Goal: Task Accomplishment & Management: Complete application form

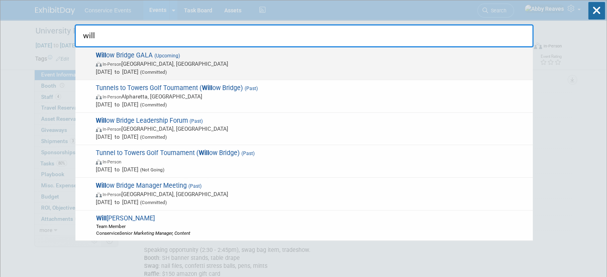
type input "will"
click at [135, 60] on span "In-Person Atlanta, GA" at bounding box center [312, 64] width 433 height 8
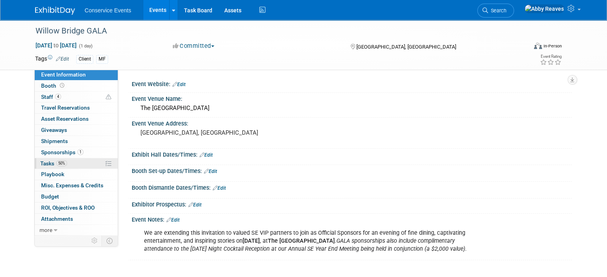
click at [77, 160] on link "50% Tasks 50%" at bounding box center [76, 163] width 83 height 11
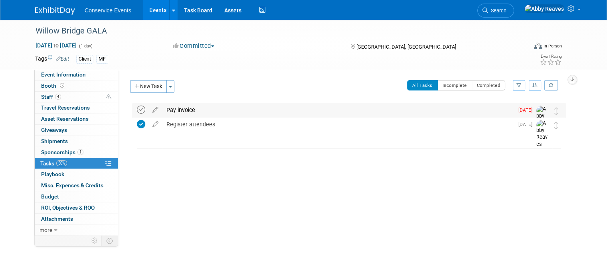
click at [137, 111] on icon at bounding box center [141, 110] width 8 height 8
click at [151, 14] on link "Events" at bounding box center [157, 10] width 29 height 20
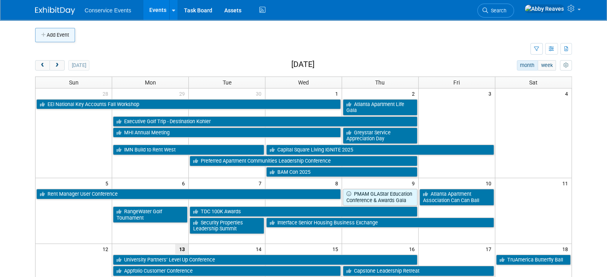
click at [65, 34] on button "Add Event" at bounding box center [55, 35] width 40 height 14
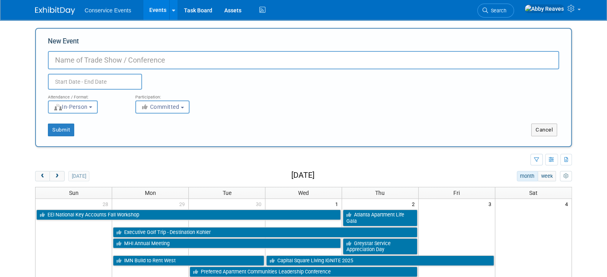
paste input "Berkshire Residential Leadership Conference"
type input "Berkshire Residential Leadership Conference"
click at [99, 78] on input "text" at bounding box center [95, 82] width 94 height 16
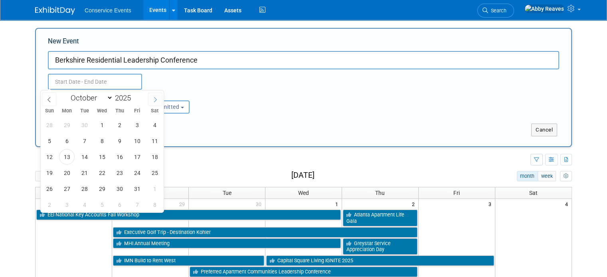
click at [158, 100] on icon at bounding box center [155, 100] width 6 height 6
select select "11"
click at [158, 100] on icon at bounding box center [155, 100] width 6 height 6
type input "2026"
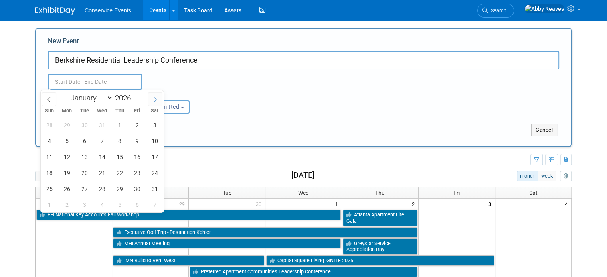
click at [158, 100] on icon at bounding box center [155, 100] width 6 height 6
select select "3"
click at [90, 156] on span "14" at bounding box center [85, 157] width 16 height 16
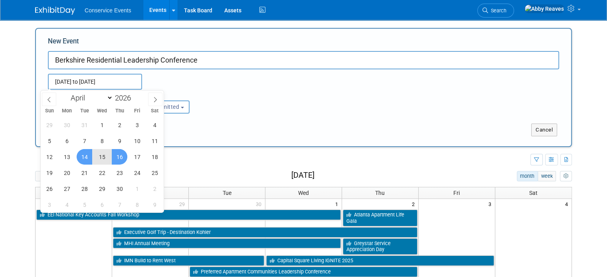
click at [118, 156] on span "16" at bounding box center [120, 157] width 16 height 16
type input "Apr 14, 2026 to Apr 16, 2026"
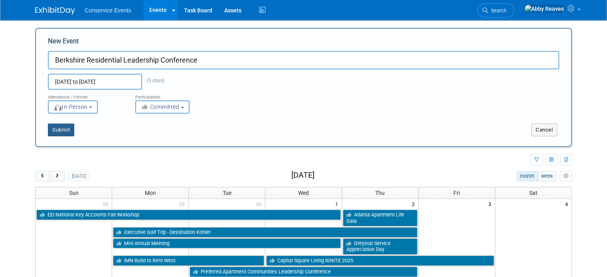
click at [57, 130] on button "Submit" at bounding box center [61, 130] width 26 height 13
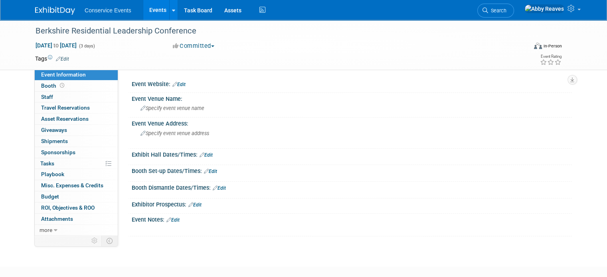
click at [57, 59] on link "Edit" at bounding box center [62, 59] width 13 height 6
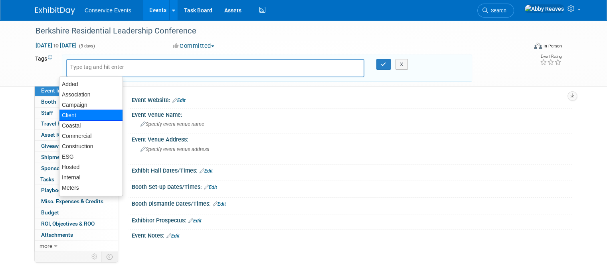
click at [76, 113] on div "Client" at bounding box center [91, 115] width 64 height 11
type input "Client"
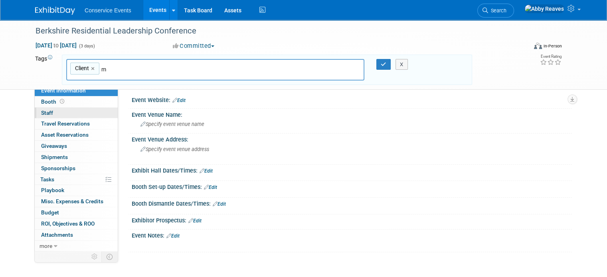
type input "mf"
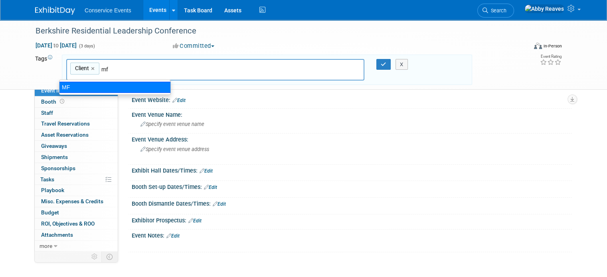
click at [93, 80] on ul "MF" at bounding box center [115, 87] width 112 height 15
click at [108, 85] on div "MF" at bounding box center [115, 87] width 112 height 11
type input "Client, MF"
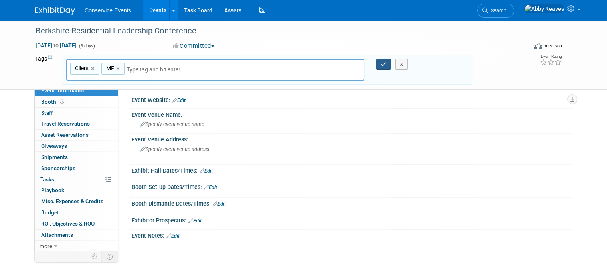
click at [384, 65] on icon "button" at bounding box center [383, 64] width 6 height 5
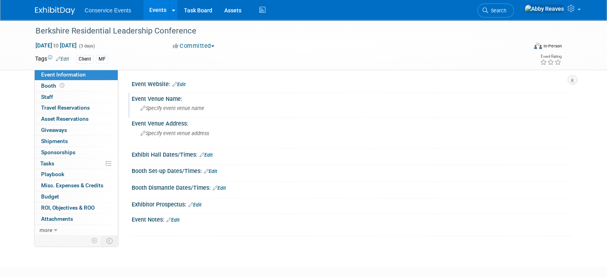
click at [188, 106] on span "Specify event venue name" at bounding box center [172, 108] width 64 height 6
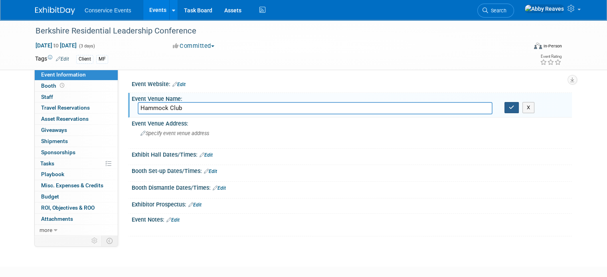
type input "Hammock Club"
click at [514, 108] on icon "button" at bounding box center [511, 107] width 6 height 5
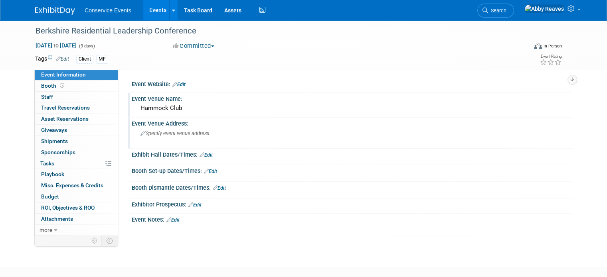
click at [195, 130] on span "Specify event venue address" at bounding box center [174, 133] width 69 height 6
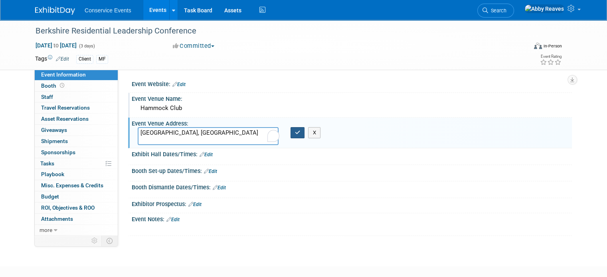
type textarea "[GEOGRAPHIC_DATA], [GEOGRAPHIC_DATA]"
click at [297, 134] on icon "button" at bounding box center [298, 132] width 6 height 5
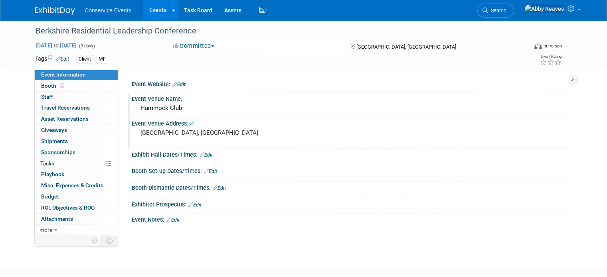
drag, startPoint x: 59, startPoint y: 98, endPoint x: 89, endPoint y: 43, distance: 62.4
click at [59, 98] on link "0 Staff 0" at bounding box center [76, 97] width 83 height 11
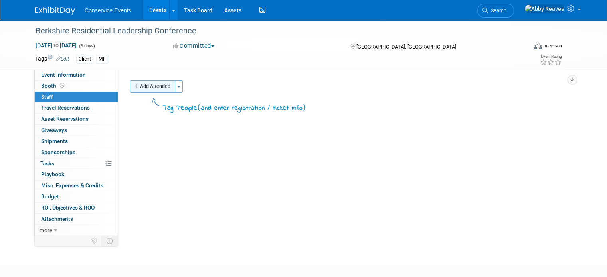
click at [144, 86] on button "Add Attendee" at bounding box center [152, 86] width 45 height 13
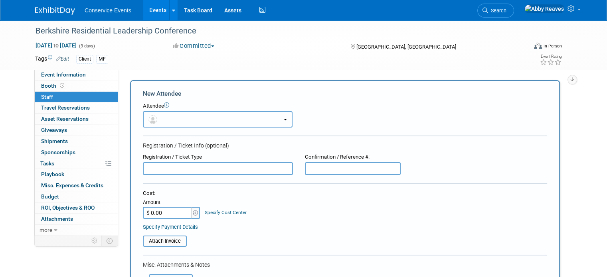
drag, startPoint x: 177, startPoint y: 116, endPoint x: 172, endPoint y: 129, distance: 13.9
click at [176, 117] on button "button" at bounding box center [218, 119] width 150 height 16
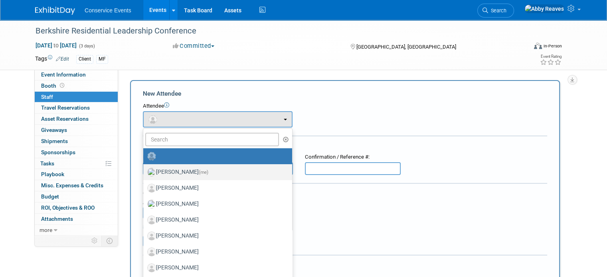
click at [177, 173] on label "Abby Reaves (me)" at bounding box center [215, 172] width 137 height 13
click at [144, 173] on input "Abby Reaves (me)" at bounding box center [141, 171] width 5 height 5
select select "888e4ed3-42fd-4820-a89e-ed4ce941d196"
select select "6"
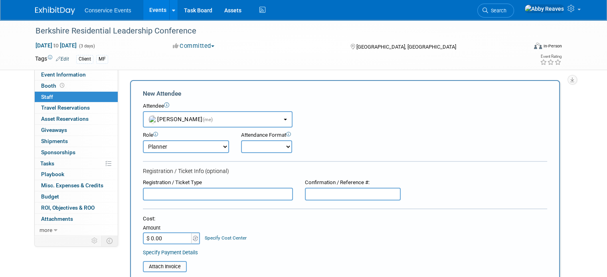
click at [257, 154] on form "New Attendee Attendee <img src="https://www.exhibitday.com/Images/Unassigned-Us…" at bounding box center [345, 248] width 404 height 318
click at [244, 150] on select "Onsite Remote" at bounding box center [266, 146] width 51 height 13
select select "2"
click at [241, 140] on select "Onsite Remote" at bounding box center [266, 146] width 51 height 13
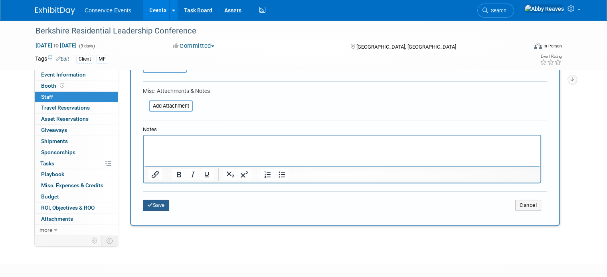
click at [148, 204] on button "Save" at bounding box center [156, 205] width 26 height 11
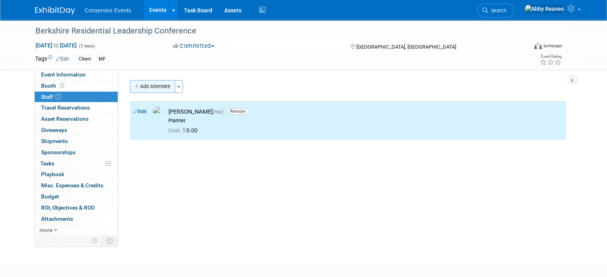
click at [152, 81] on button "Add Attendee" at bounding box center [152, 86] width 45 height 13
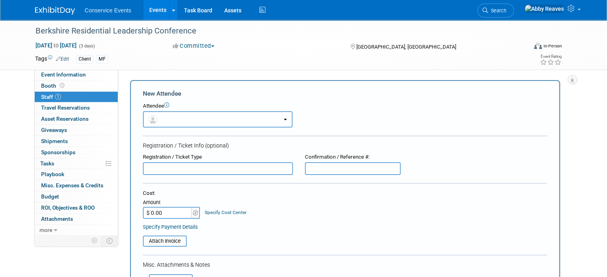
drag, startPoint x: 160, startPoint y: 111, endPoint x: 161, endPoint y: 115, distance: 4.3
click at [160, 112] on button "button" at bounding box center [218, 119] width 150 height 16
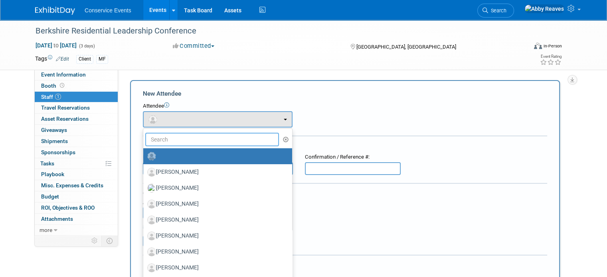
click at [167, 134] on input "text" at bounding box center [212, 140] width 134 height 14
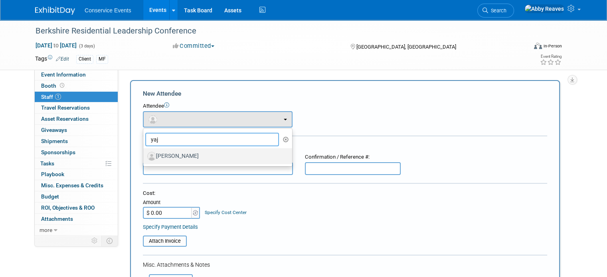
type input "yaj"
drag, startPoint x: 171, startPoint y: 157, endPoint x: 256, endPoint y: 154, distance: 85.0
click at [172, 158] on label "Yajaira Visi" at bounding box center [215, 156] width 137 height 13
click at [187, 159] on label "Yajaira Visi" at bounding box center [215, 156] width 137 height 13
click at [144, 158] on input "Yajaira Visi" at bounding box center [141, 155] width 5 height 5
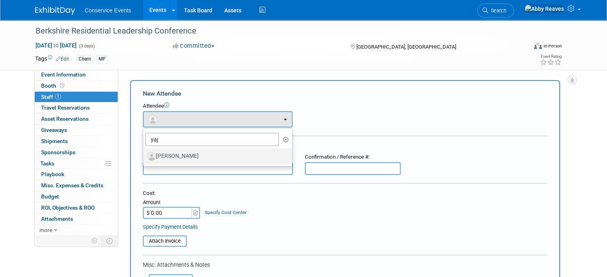
select select "b1e99fb0-11ef-4508-bb39-35faa2bd5313"
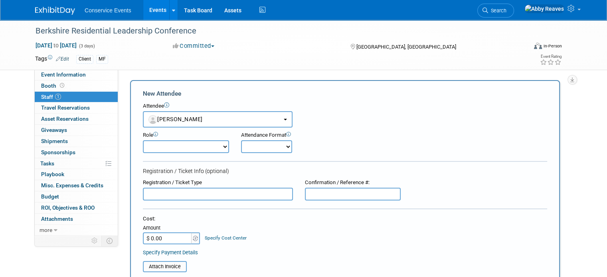
click at [210, 144] on select "Demonstrator Host Planner Presenter Sales Representative Set-up/Dismantle Crew …" at bounding box center [186, 146] width 86 height 13
select select "100"
click at [143, 140] on select "Demonstrator Host Planner Presenter Sales Representative Set-up/Dismantle Crew …" at bounding box center [186, 146] width 86 height 13
click at [255, 150] on select "Onsite Remote" at bounding box center [266, 146] width 51 height 13
select select "1"
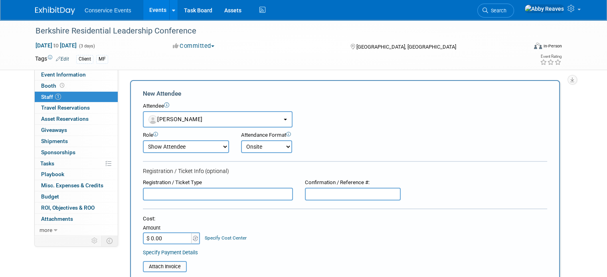
click at [241, 140] on select "Onsite Remote" at bounding box center [266, 146] width 51 height 13
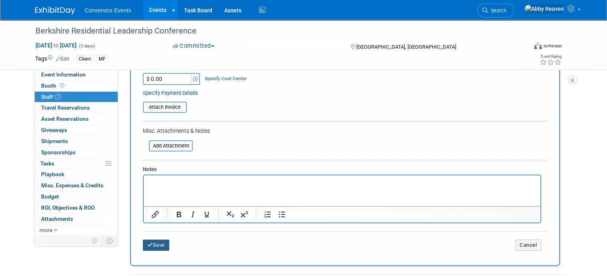
click at [149, 240] on button "Save" at bounding box center [156, 245] width 26 height 11
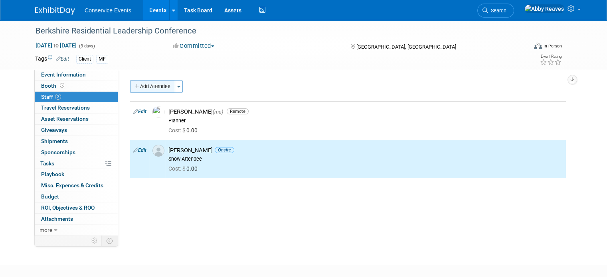
click at [164, 85] on button "Add Attendee" at bounding box center [152, 86] width 45 height 13
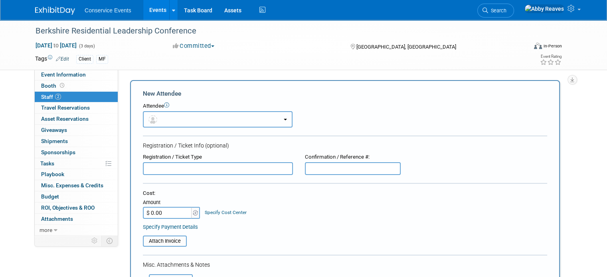
drag, startPoint x: 164, startPoint y: 114, endPoint x: 171, endPoint y: 134, distance: 21.4
click at [164, 115] on button "button" at bounding box center [218, 119] width 150 height 16
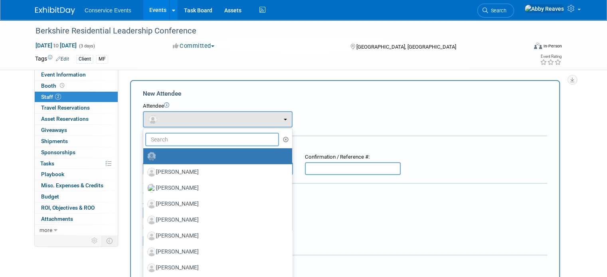
click at [174, 144] on input "text" at bounding box center [212, 140] width 134 height 14
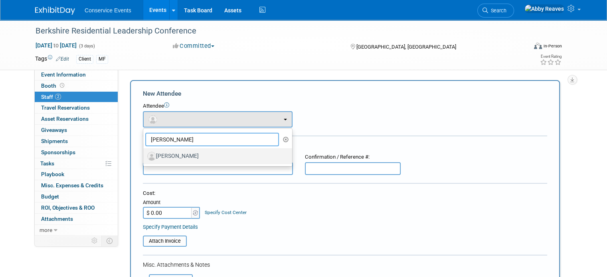
type input "lee"
click at [173, 150] on label "Lee Helt" at bounding box center [215, 156] width 137 height 13
click at [144, 153] on input "Lee Helt" at bounding box center [141, 155] width 5 height 5
select select "74498d1a-b943-42c4-bab8-54a0a985264d"
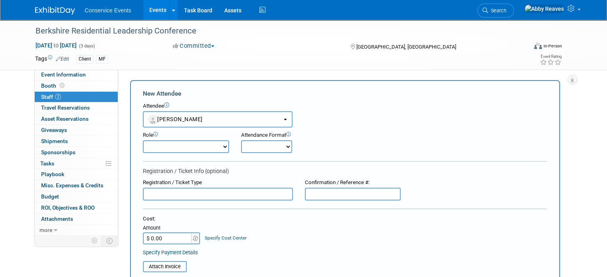
drag, startPoint x: 174, startPoint y: 143, endPoint x: 175, endPoint y: 148, distance: 4.9
click at [174, 143] on select "Demonstrator Host Planner Presenter Sales Representative Set-up/Dismantle Crew …" at bounding box center [186, 146] width 86 height 13
select select "4"
click at [143, 140] on select "Demonstrator Host Planner Presenter Sales Representative Set-up/Dismantle Crew …" at bounding box center [186, 146] width 86 height 13
click at [242, 148] on select "Onsite Remote" at bounding box center [266, 146] width 51 height 13
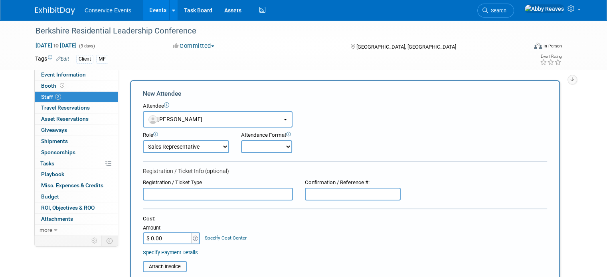
select select "1"
click at [241, 140] on select "Onsite Remote" at bounding box center [266, 146] width 51 height 13
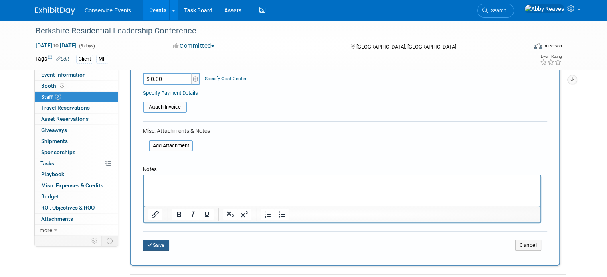
click at [160, 243] on button "Save" at bounding box center [156, 245] width 26 height 11
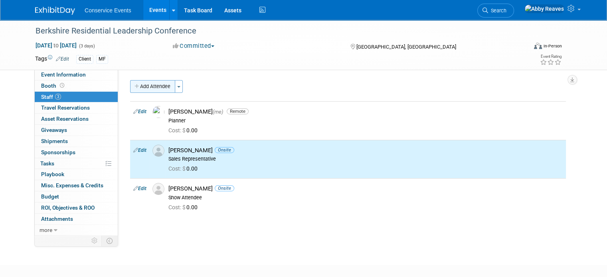
click at [147, 85] on button "Add Attendee" at bounding box center [152, 86] width 45 height 13
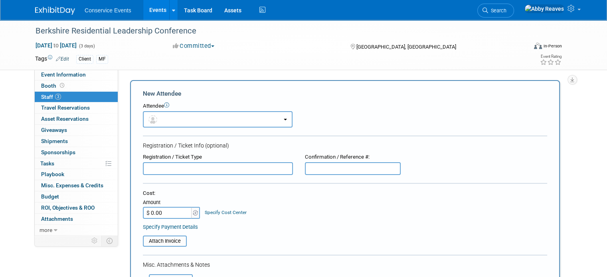
click at [156, 110] on div "Attendee" at bounding box center [345, 106] width 404 height 8
click at [156, 121] on button "button" at bounding box center [218, 119] width 150 height 16
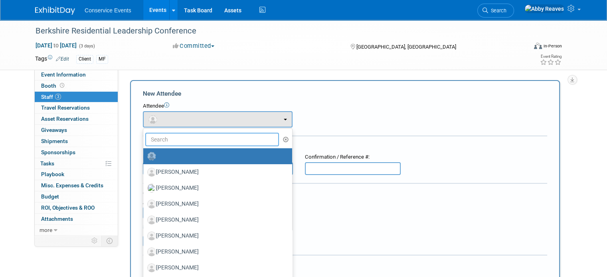
click at [165, 141] on input "text" at bounding box center [212, 140] width 134 height 14
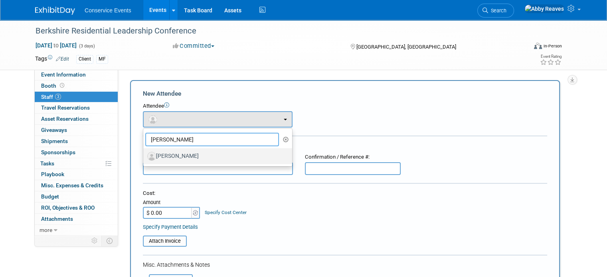
type input "melanie"
click at [167, 157] on label "Melanie Golding" at bounding box center [215, 156] width 137 height 13
click at [144, 157] on input "Melanie Golding" at bounding box center [141, 155] width 5 height 5
select select "805aadfd-382e-4365-9cfa-02cb642cf645"
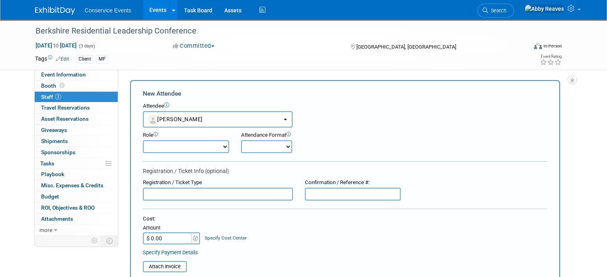
click at [172, 146] on select "Demonstrator Host Planner Presenter Sales Representative Set-up/Dismantle Crew …" at bounding box center [186, 146] width 86 height 13
select select "100"
click at [143, 140] on select "Demonstrator Host Planner Presenter Sales Representative Set-up/Dismantle Crew …" at bounding box center [186, 146] width 86 height 13
click at [260, 146] on select "Onsite Remote" at bounding box center [266, 146] width 51 height 13
select select "1"
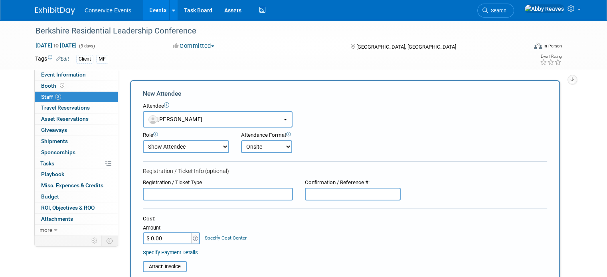
click at [241, 140] on select "Onsite Remote" at bounding box center [266, 146] width 51 height 13
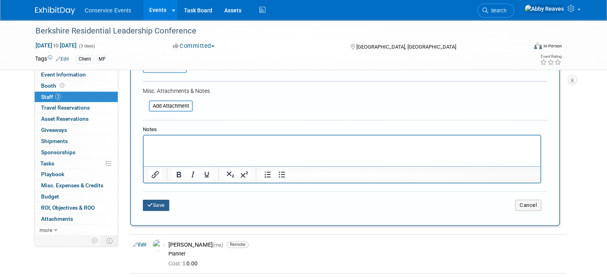
click at [150, 205] on button "Save" at bounding box center [156, 205] width 26 height 11
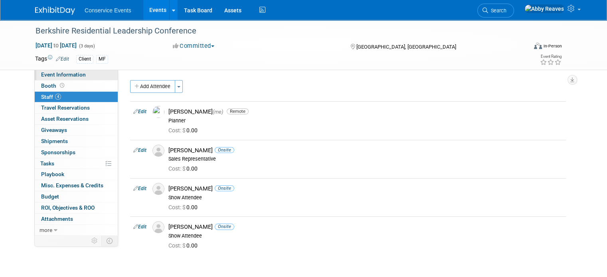
click at [81, 76] on link "Event Information" at bounding box center [76, 74] width 83 height 11
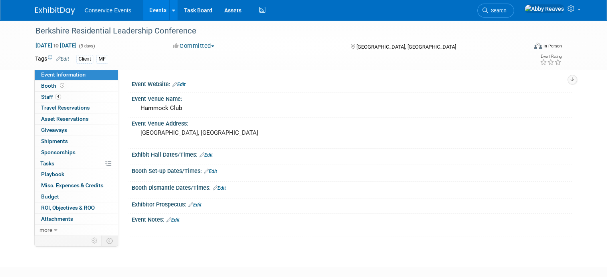
click at [150, 6] on link "Events" at bounding box center [157, 10] width 29 height 20
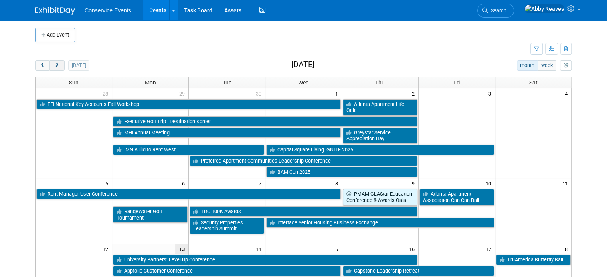
click at [49, 61] on button "next" at bounding box center [56, 65] width 15 height 10
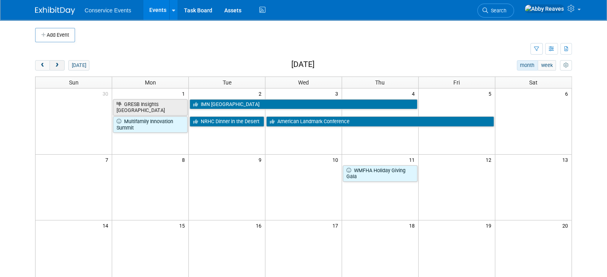
click at [49, 61] on button "next" at bounding box center [56, 65] width 15 height 10
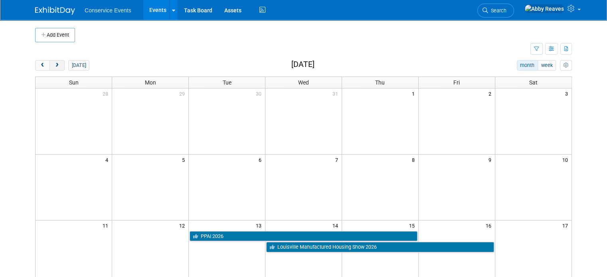
click at [49, 61] on button "next" at bounding box center [56, 65] width 15 height 10
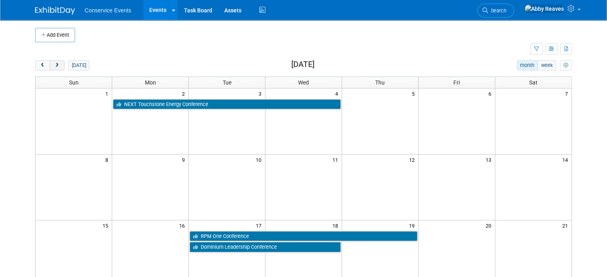
click at [49, 61] on button "next" at bounding box center [56, 65] width 15 height 10
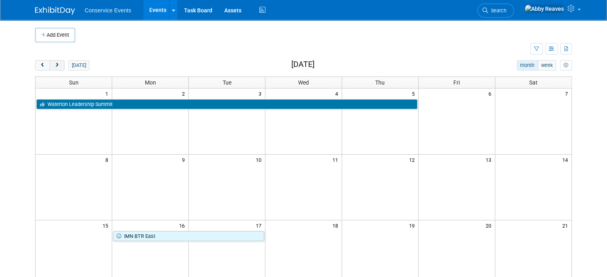
click at [49, 61] on button "next" at bounding box center [56, 65] width 15 height 10
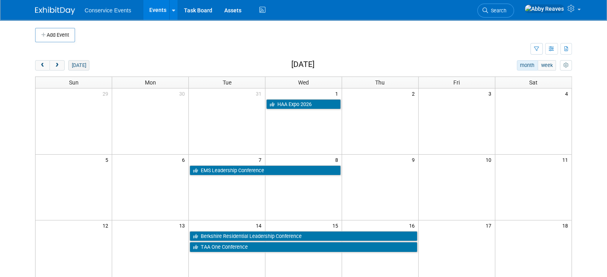
click at [68, 62] on button "[DATE]" at bounding box center [78, 65] width 21 height 10
